Goal: Information Seeking & Learning: Learn about a topic

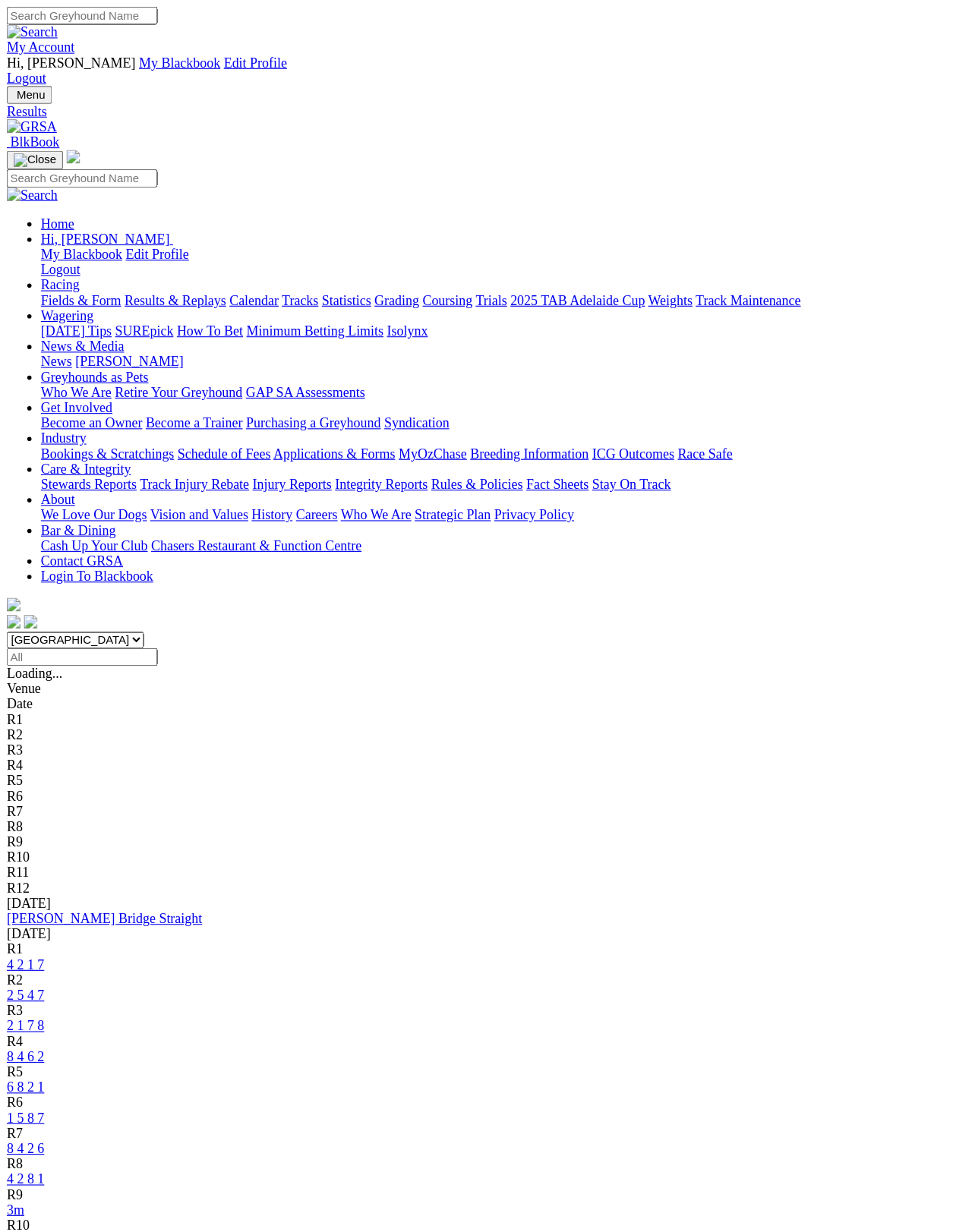
scroll to position [6, 0]
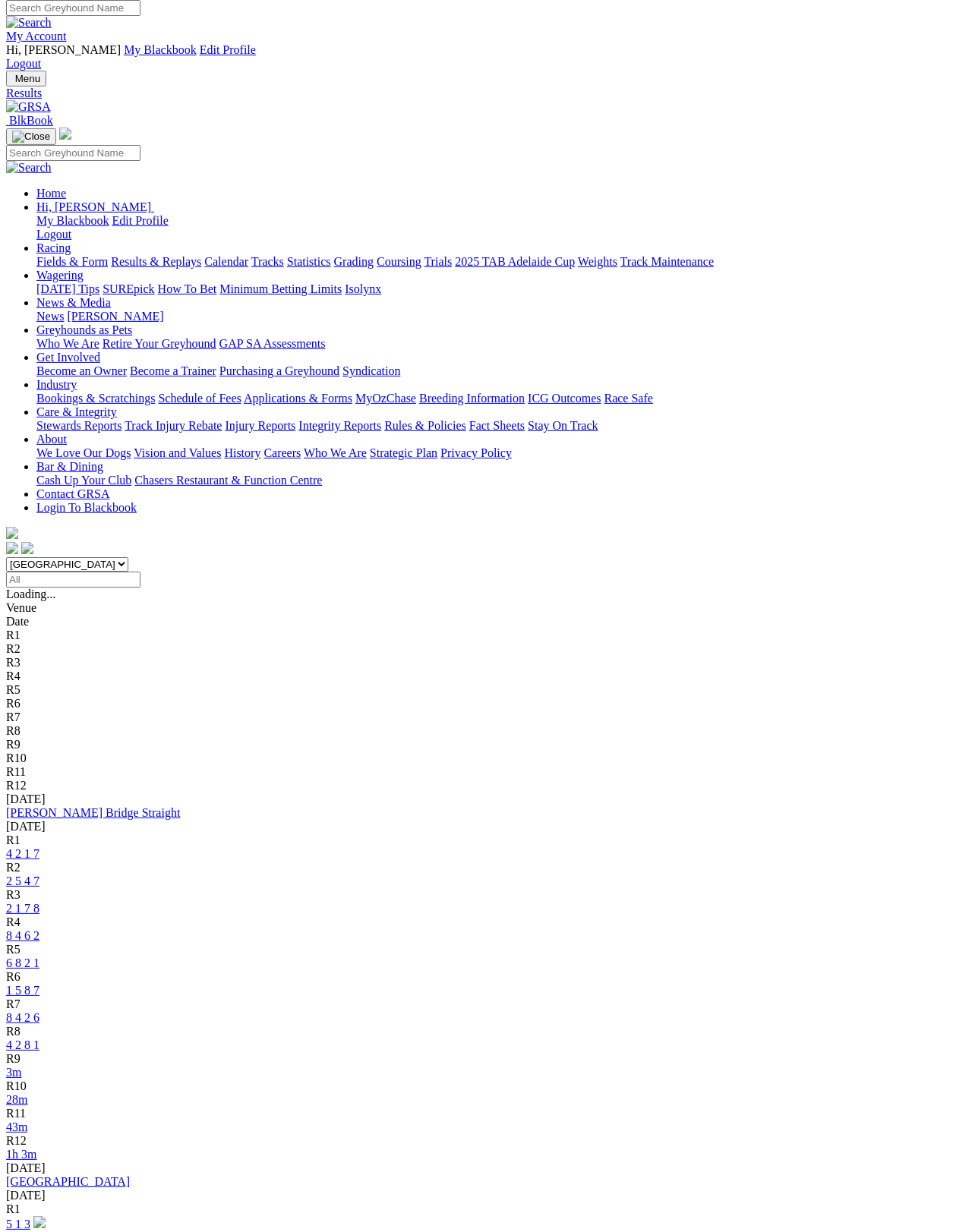
click at [459, 255] on div "Fields & Form Results & Replays Calendar Tracks Statistics Grading Coursing Tri…" at bounding box center [501, 261] width 930 height 14
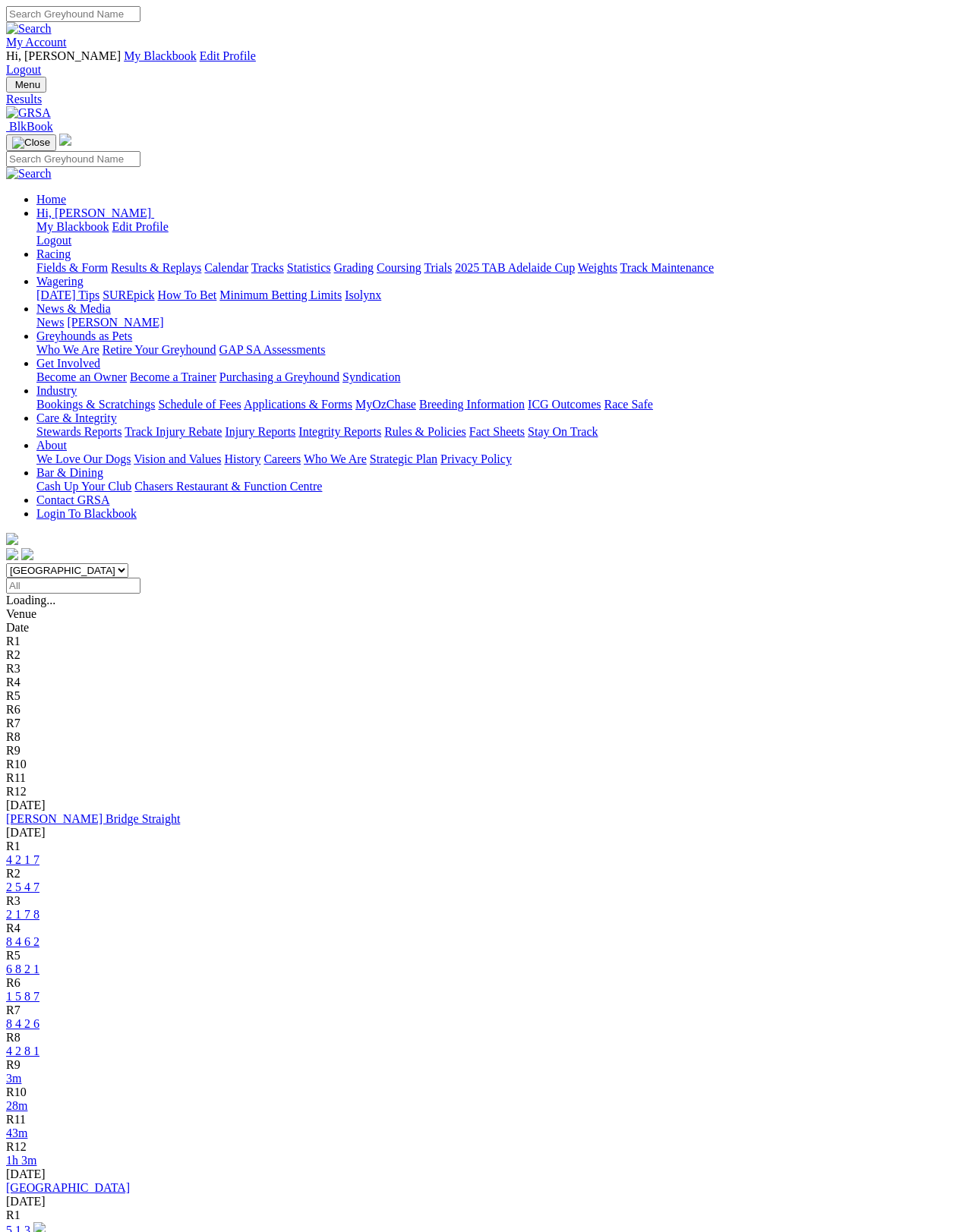
click at [27, 1097] on link "43m" at bounding box center [16, 1134] width 22 height 13
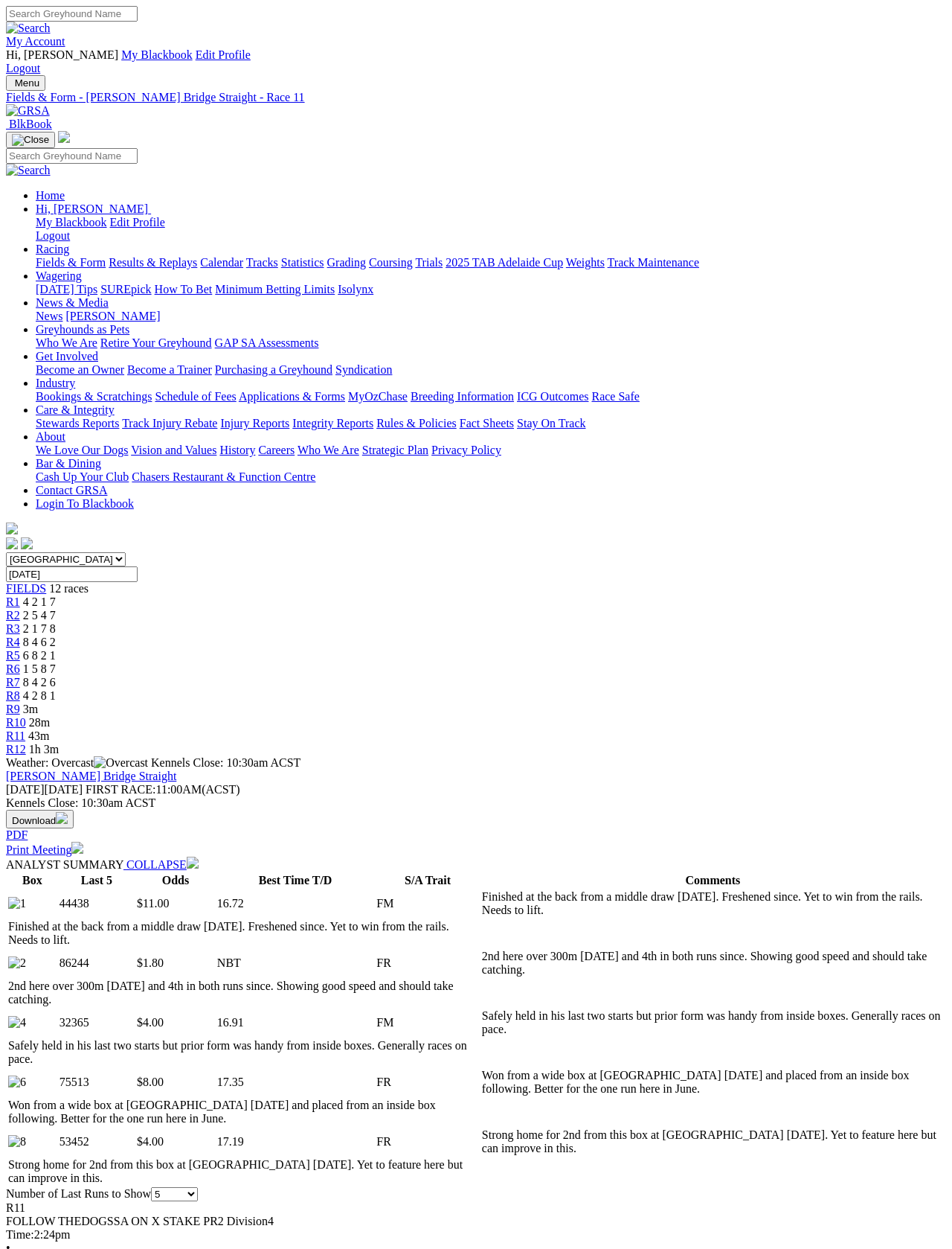
scroll to position [5, 0]
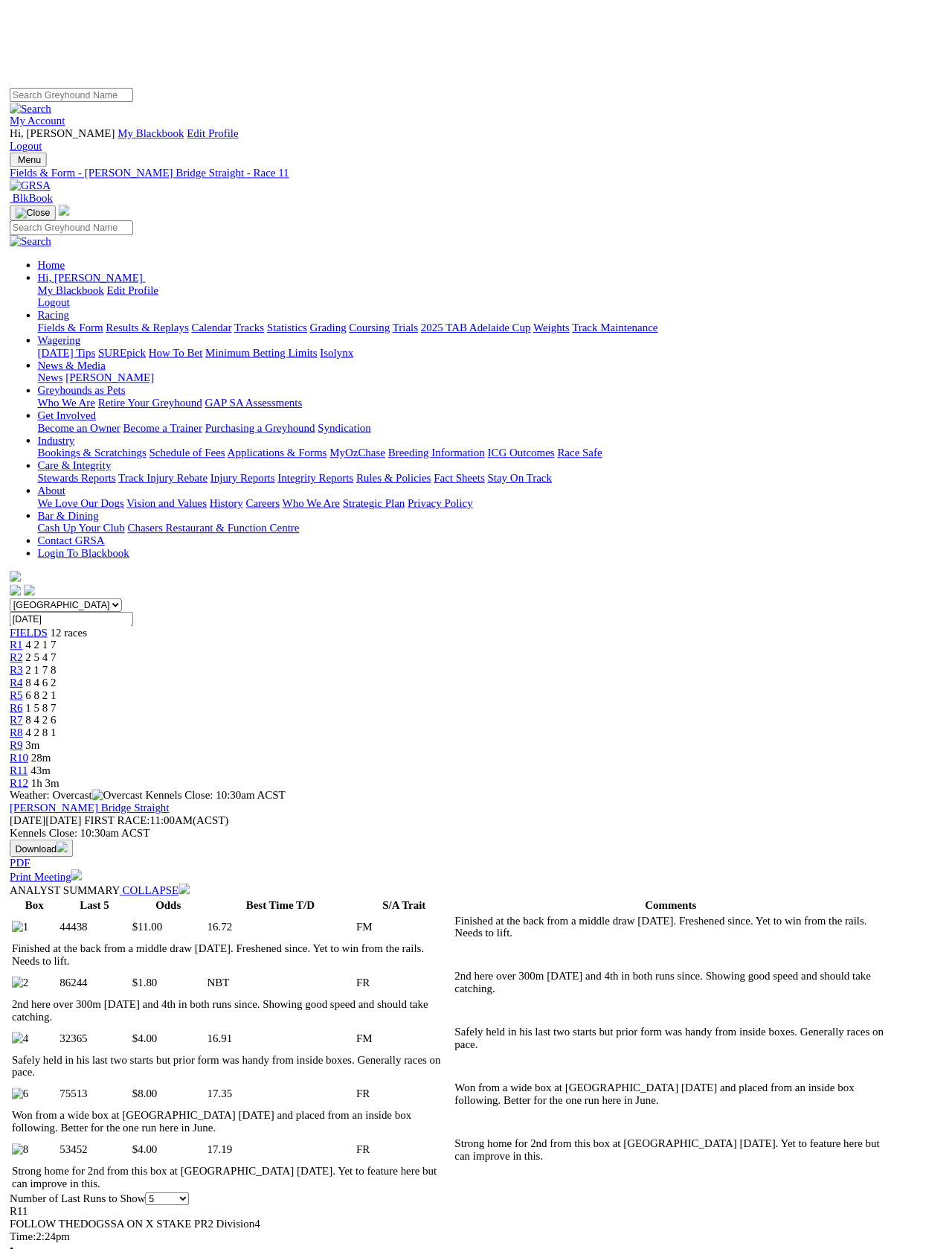
scroll to position [0, 25]
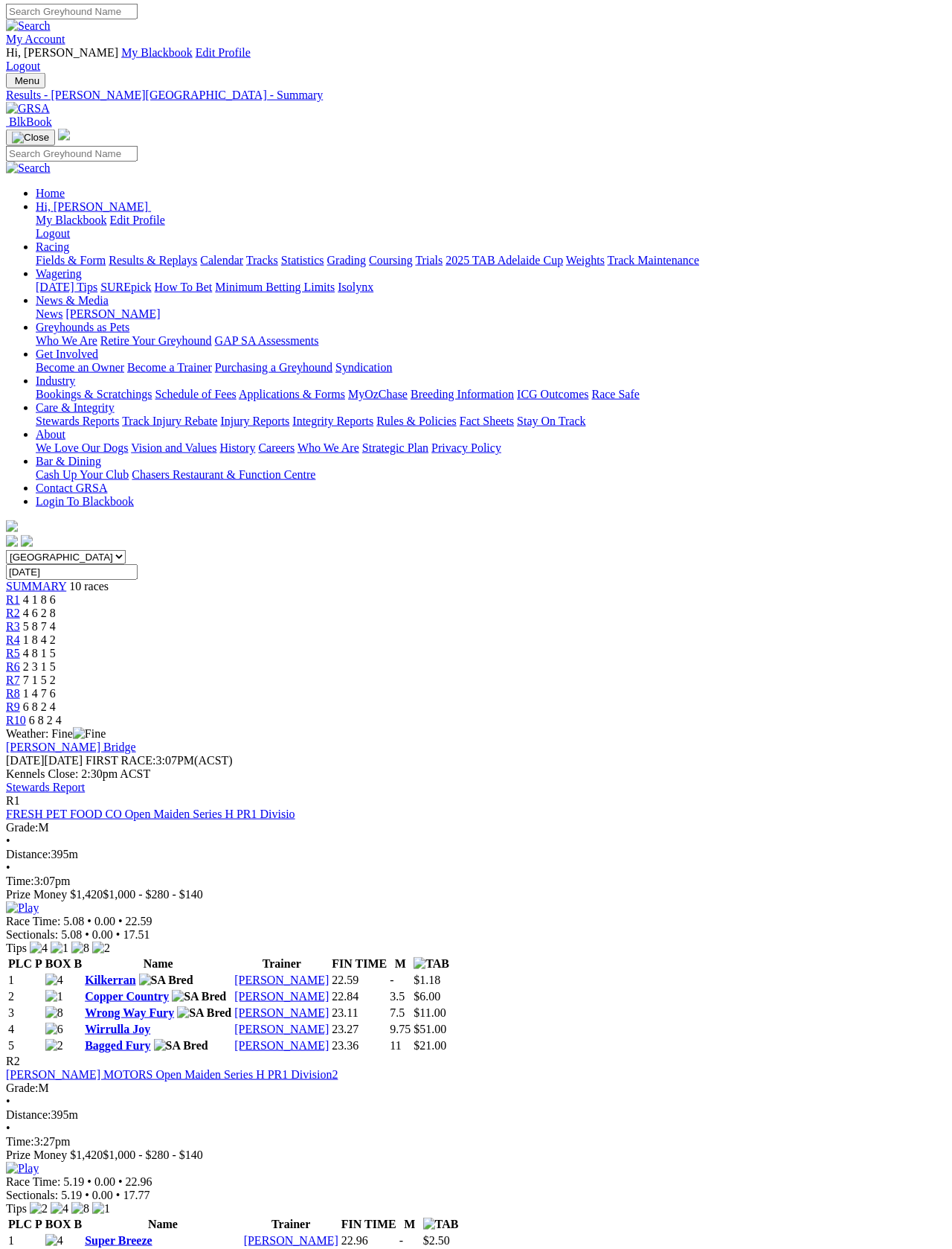
scroll to position [2, 0]
click at [62, 253] on link "Fields & Form" at bounding box center [71, 260] width 70 height 13
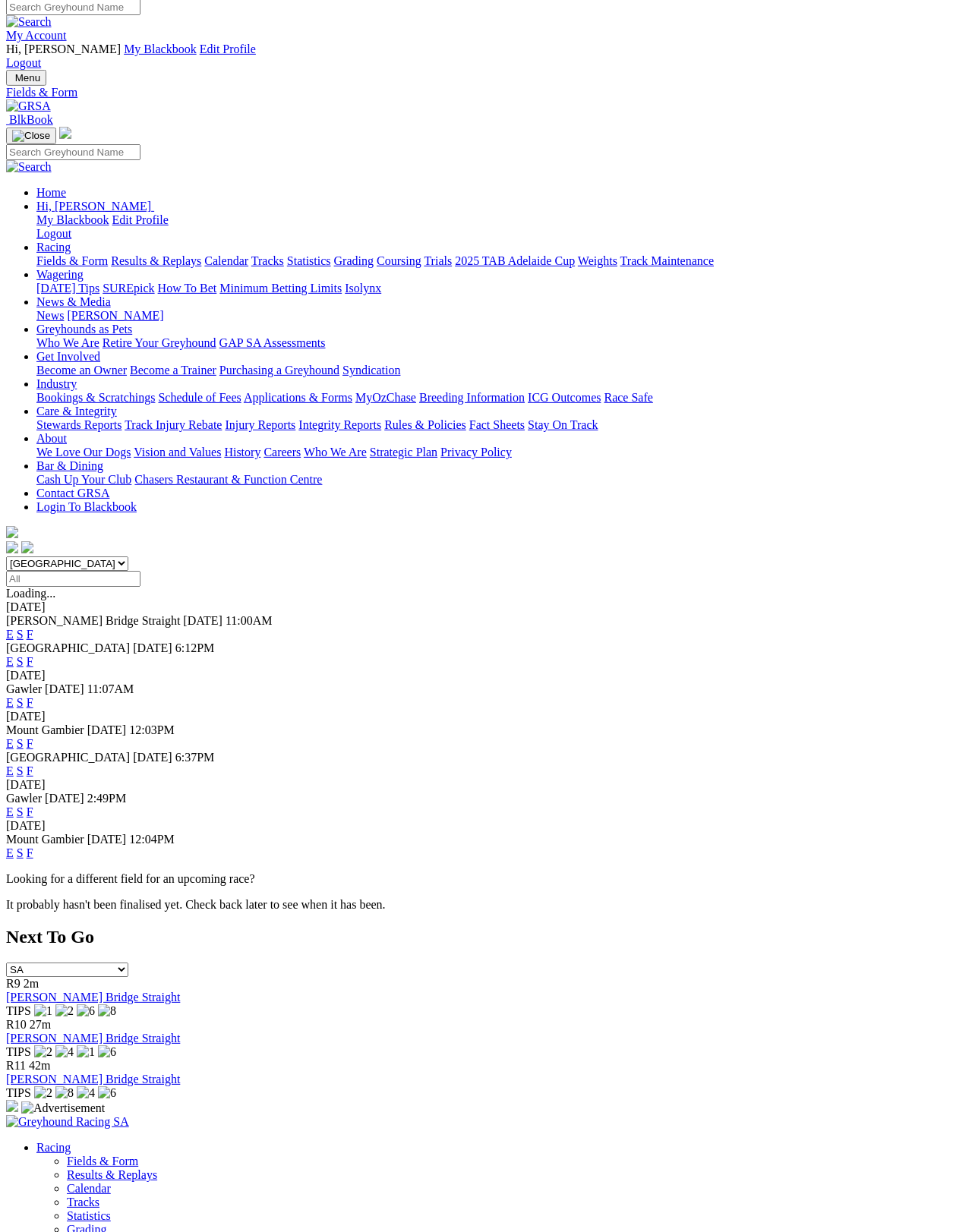
scroll to position [7, 0]
click at [34, 696] on link "F" at bounding box center [29, 703] width 7 height 13
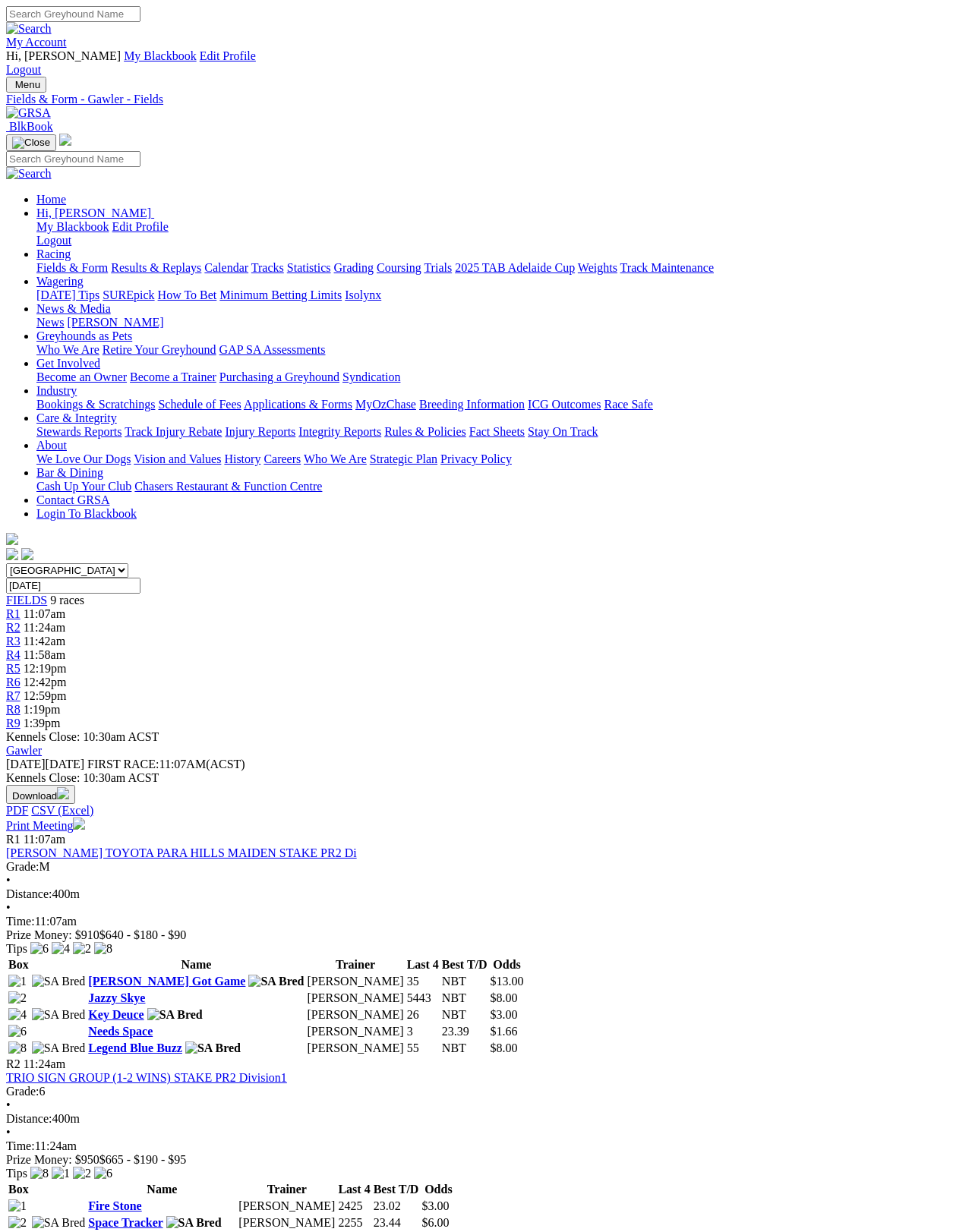
scroll to position [7, 0]
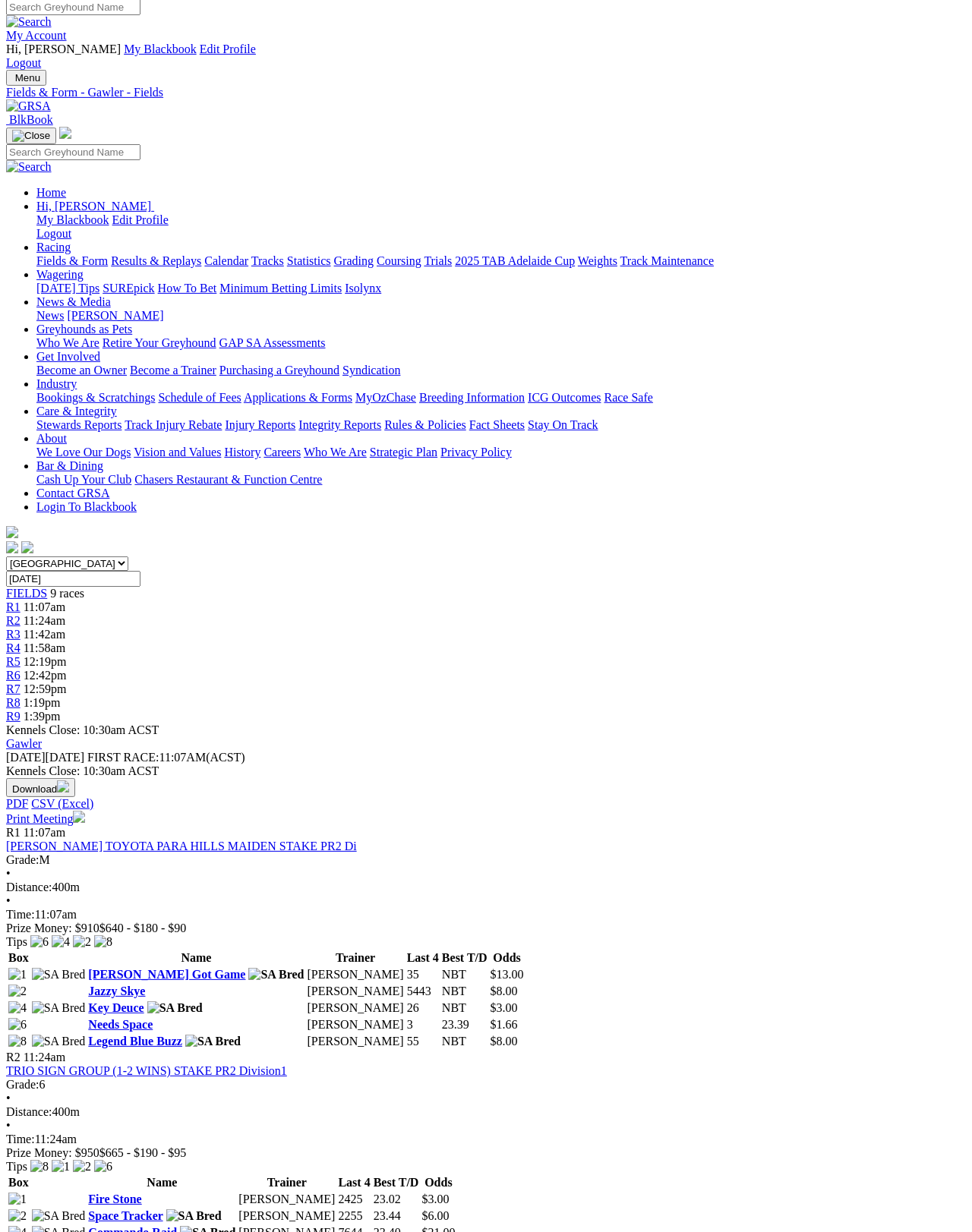
click at [85, 812] on link "Print Meeting" at bounding box center [45, 819] width 79 height 13
